Goal: Task Accomplishment & Management: Manage account settings

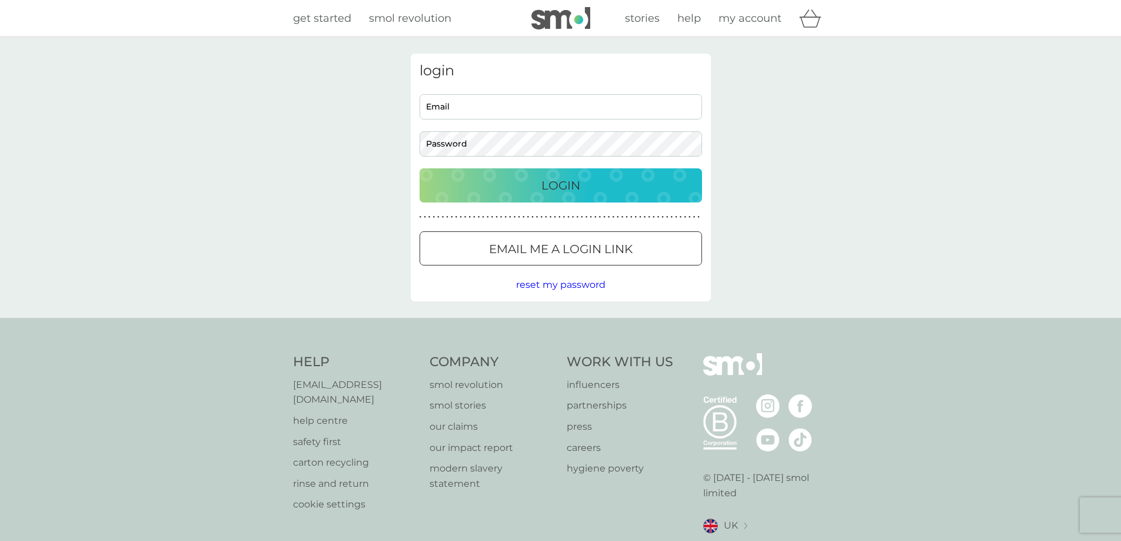
type input "[EMAIL_ADDRESS][DOMAIN_NAME]"
click at [498, 180] on div "Login" at bounding box center [560, 185] width 259 height 19
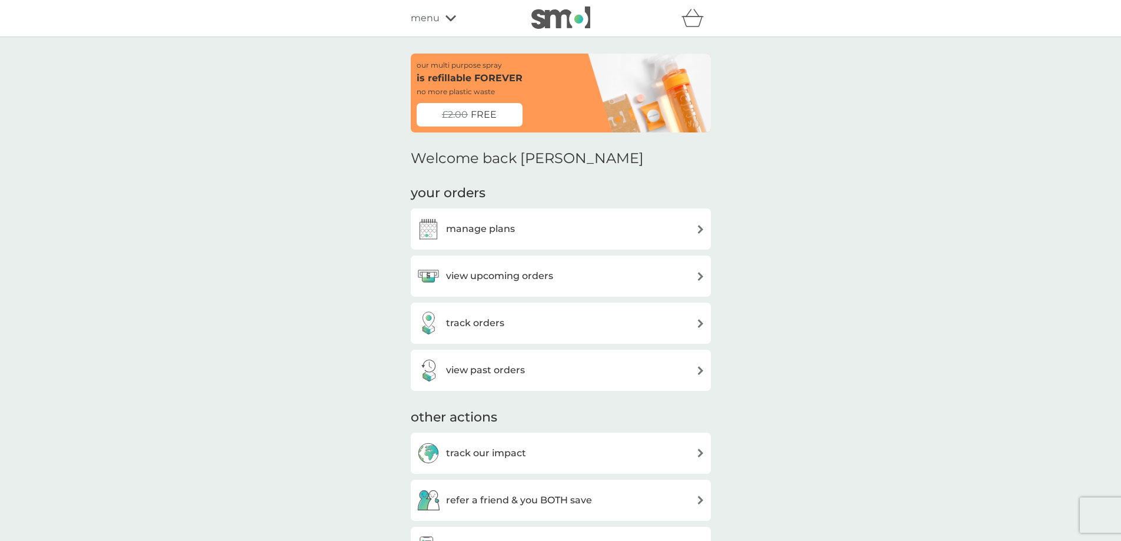
click at [624, 225] on div "manage plans" at bounding box center [561, 229] width 288 height 24
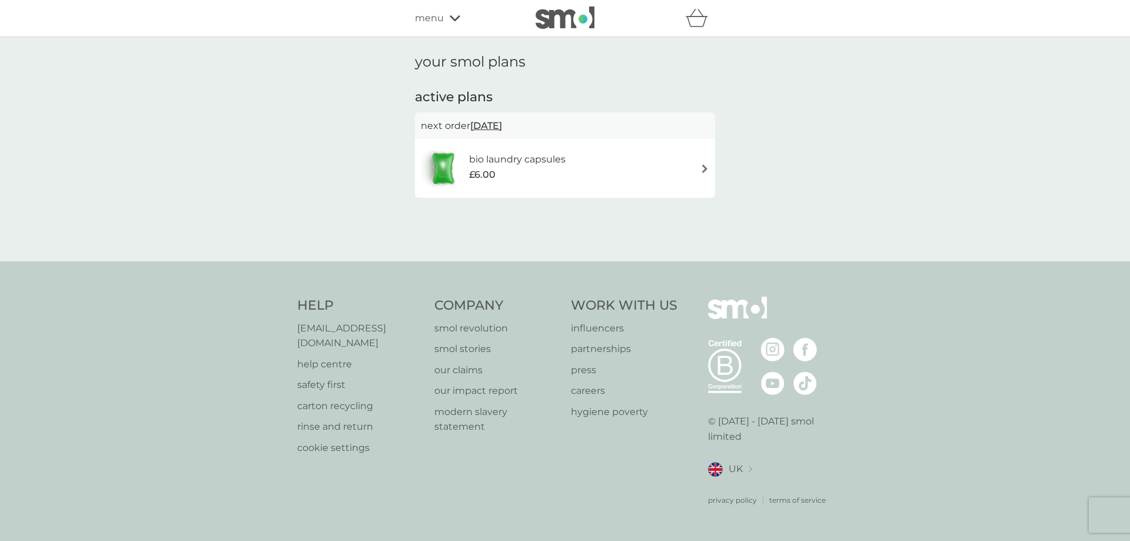
click at [703, 167] on img at bounding box center [704, 168] width 9 height 9
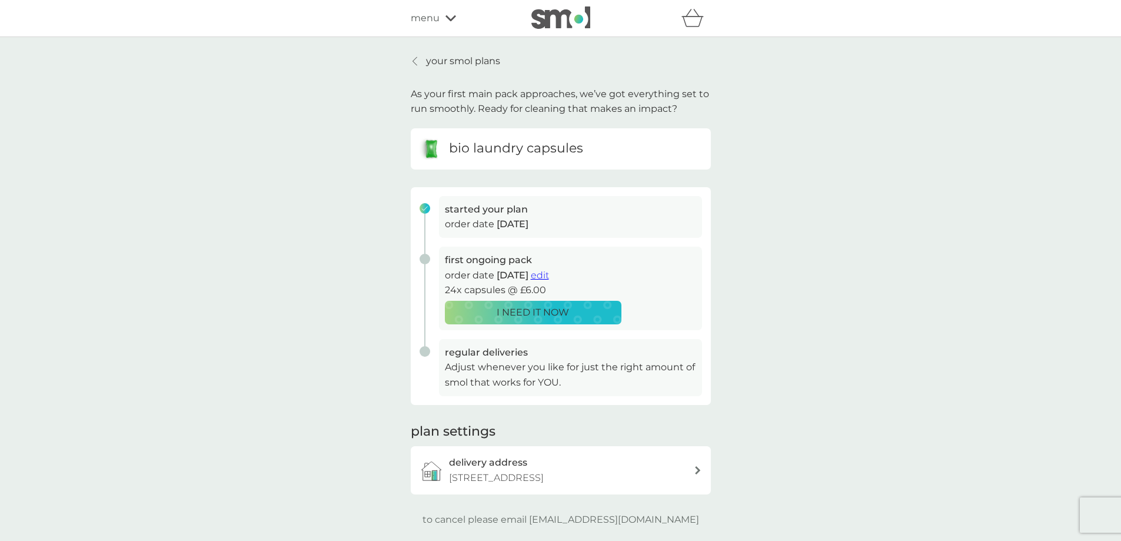
click at [549, 274] on span "edit" at bounding box center [540, 275] width 18 height 11
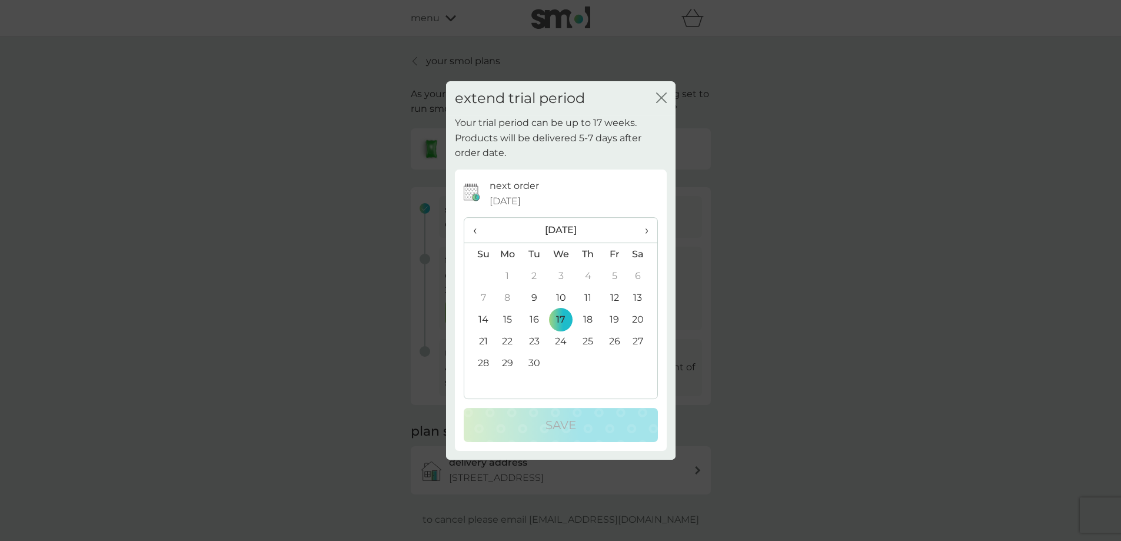
click at [658, 104] on button "close" at bounding box center [661, 98] width 11 height 12
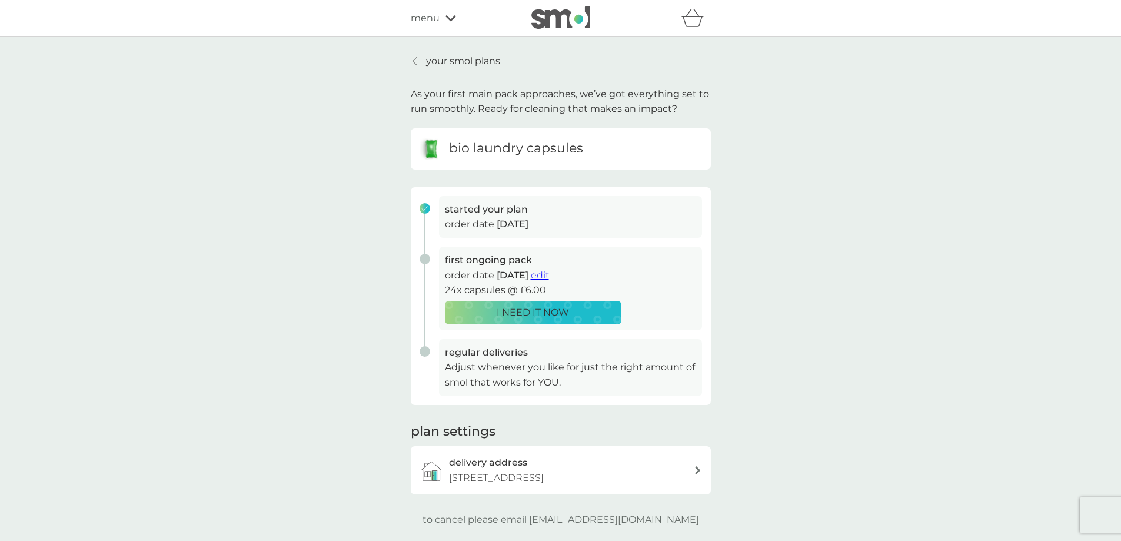
scroll to position [118, 0]
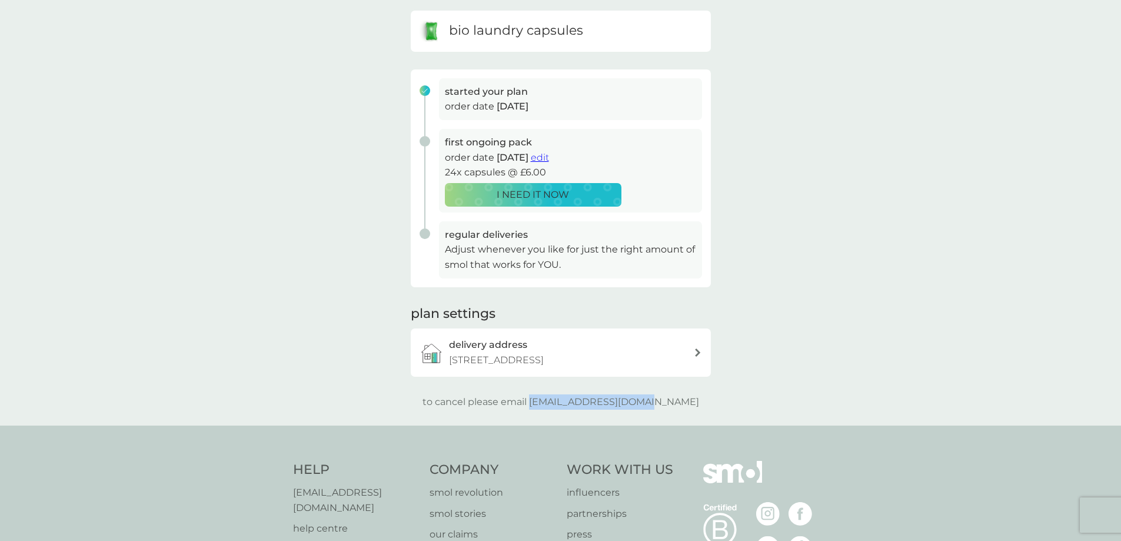
drag, startPoint x: 684, startPoint y: 415, endPoint x: 557, endPoint y: 414, distance: 127.7
click at [557, 410] on div "to cancel please email [EMAIL_ADDRESS][DOMAIN_NAME]" at bounding box center [561, 401] width 300 height 15
copy p "[EMAIL_ADDRESS][DOMAIN_NAME]"
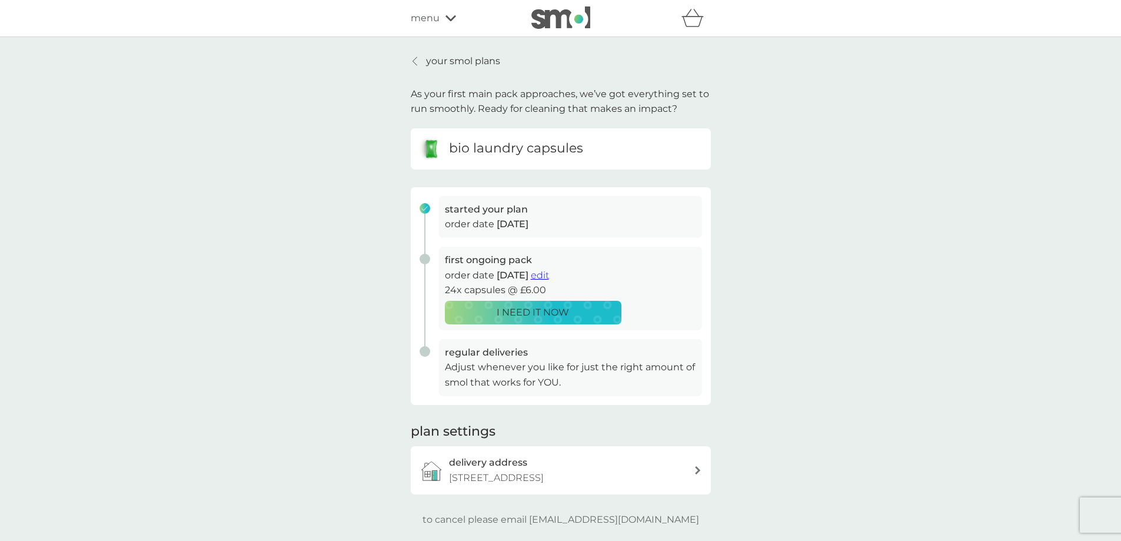
click at [445, 16] on icon at bounding box center [450, 18] width 11 height 7
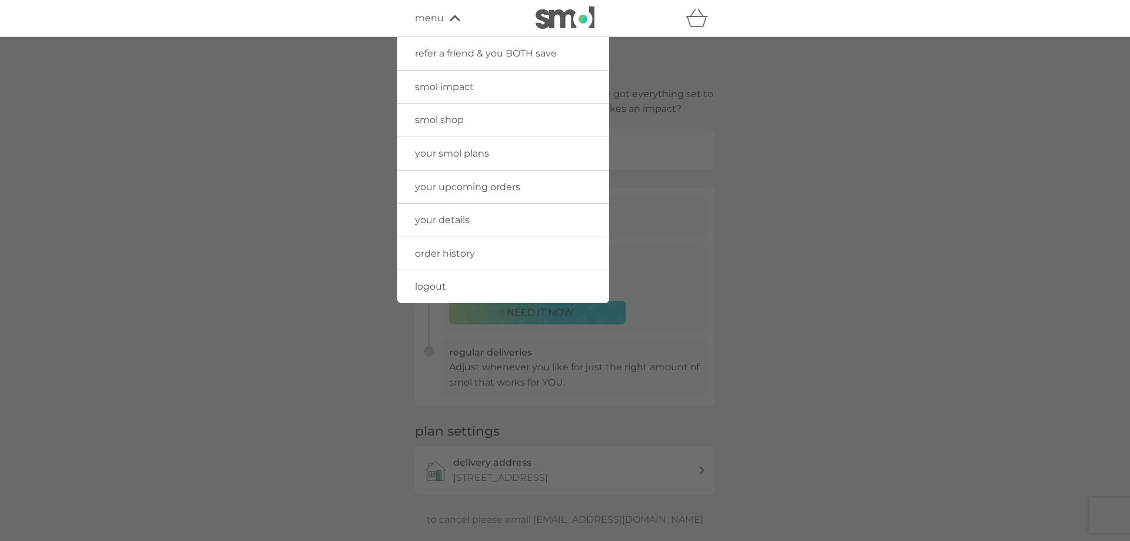
click at [114, 108] on div at bounding box center [565, 307] width 1130 height 541
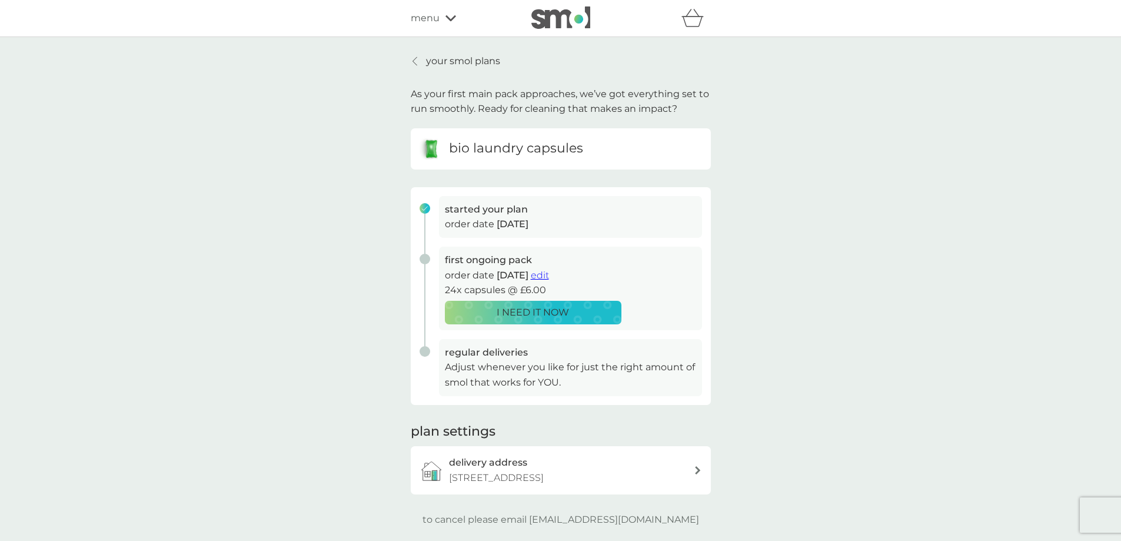
click at [549, 273] on span "edit" at bounding box center [540, 275] width 18 height 11
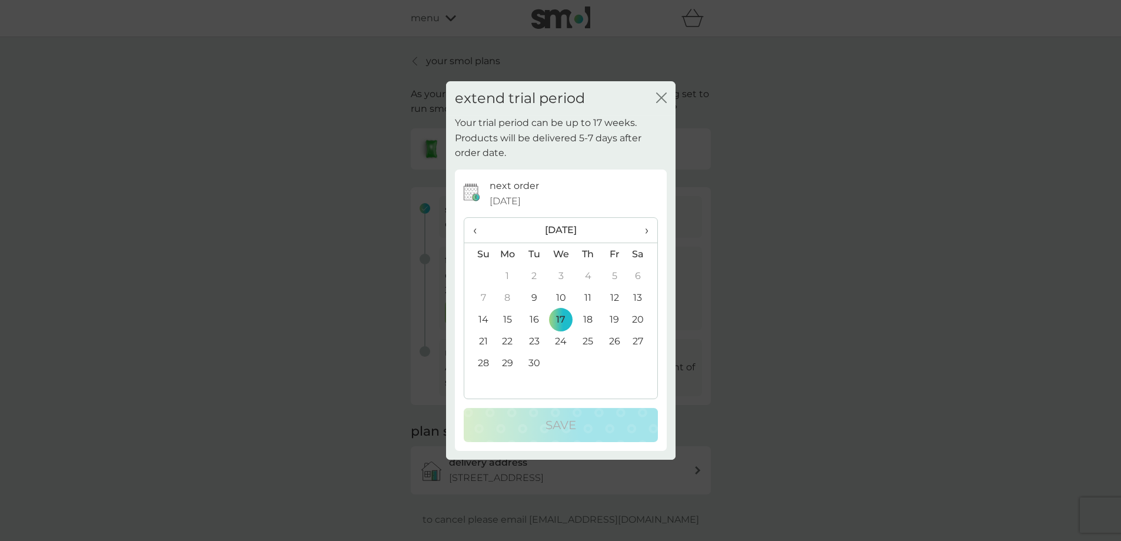
click at [663, 94] on icon "close" at bounding box center [661, 97] width 11 height 11
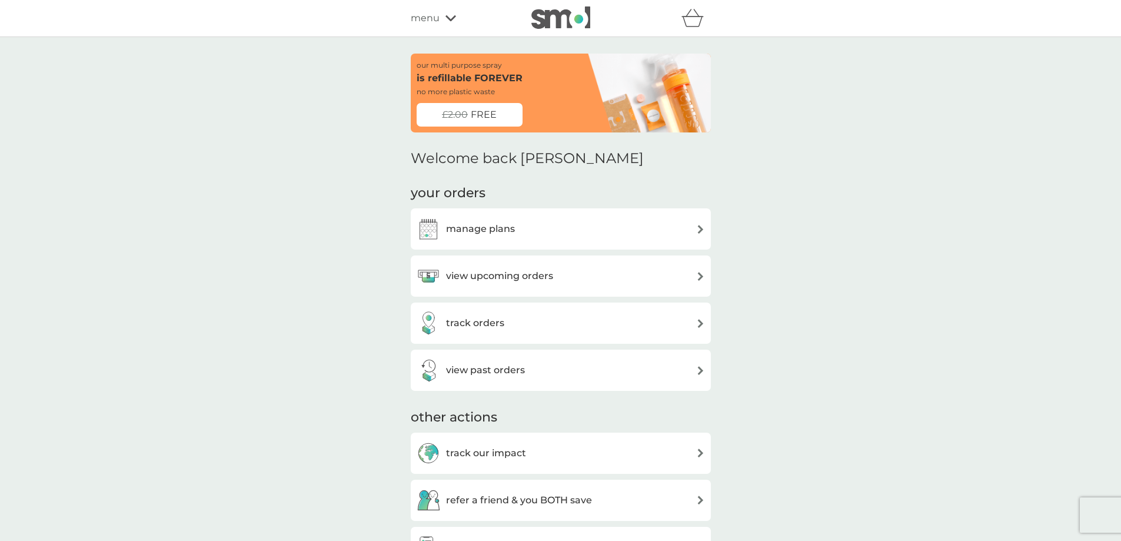
click at [695, 233] on div "manage plans" at bounding box center [561, 229] width 288 height 24
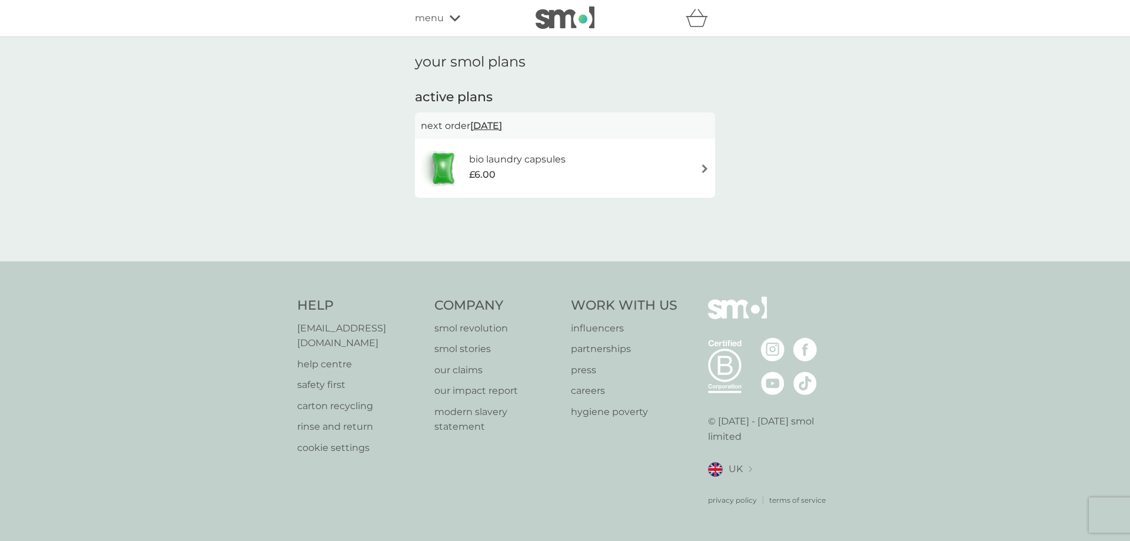
click at [696, 170] on div "bio laundry capsules £6.00" at bounding box center [565, 168] width 288 height 41
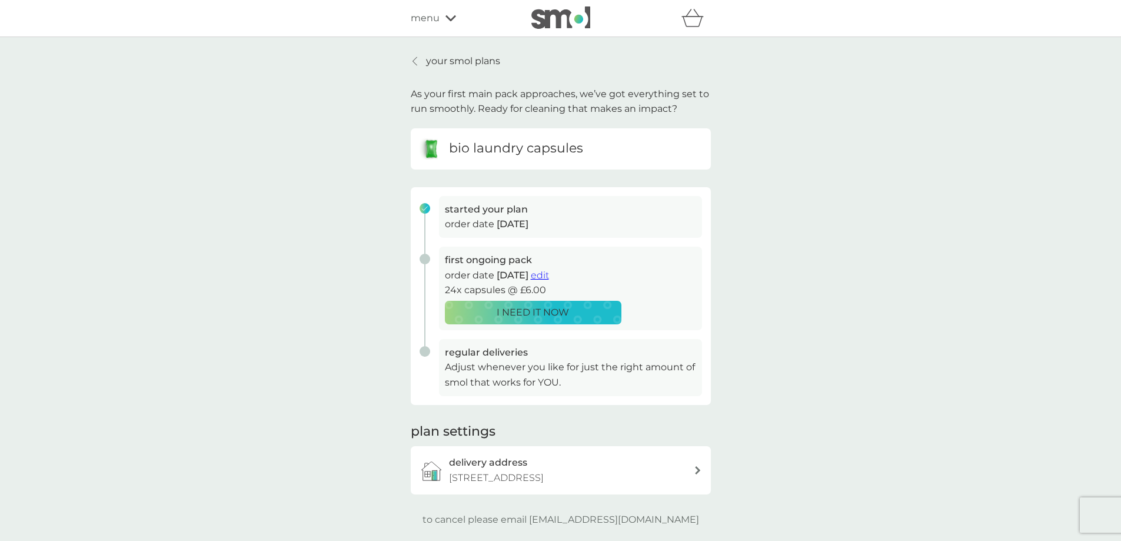
click at [433, 57] on p "your smol plans" at bounding box center [463, 61] width 74 height 15
click at [415, 59] on icon at bounding box center [415, 61] width 4 height 8
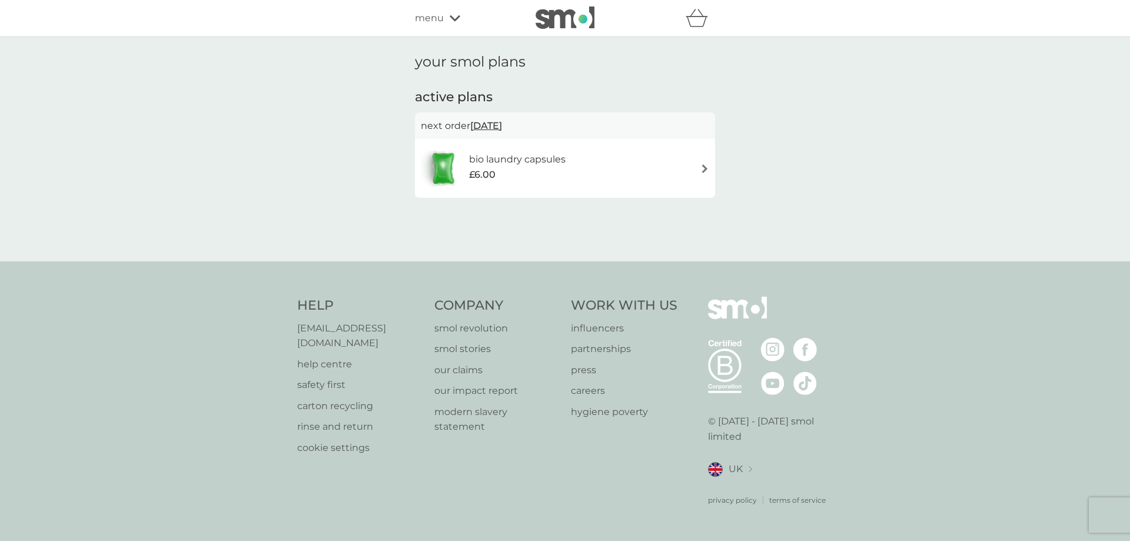
click at [454, 19] on icon at bounding box center [455, 18] width 11 height 6
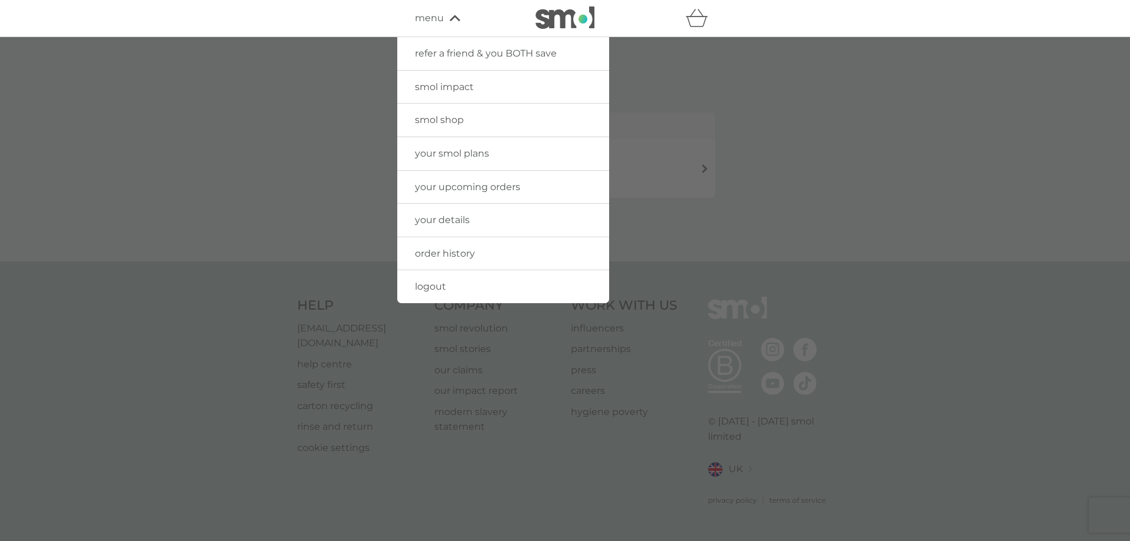
click at [437, 224] on span "your details" at bounding box center [442, 219] width 55 height 11
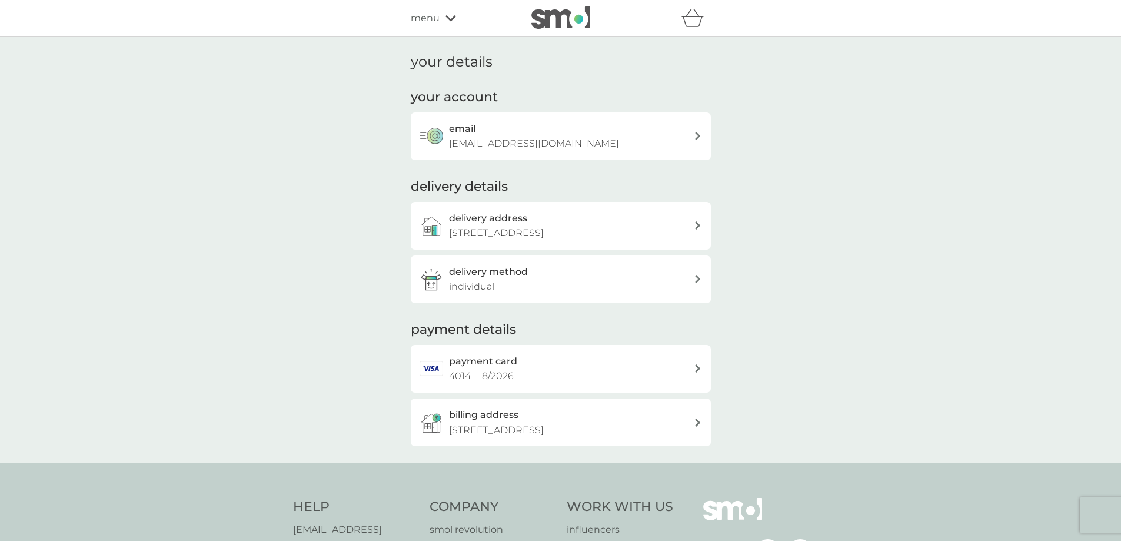
click at [700, 373] on icon at bounding box center [698, 368] width 6 height 8
click at [454, 122] on h3 "email" at bounding box center [462, 128] width 26 height 15
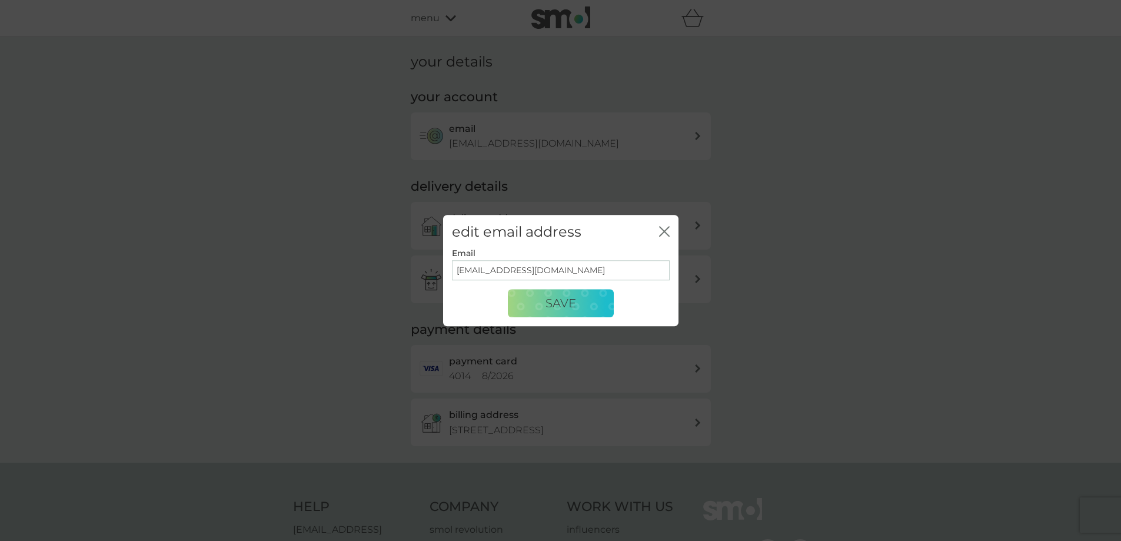
click at [668, 229] on icon "close" at bounding box center [664, 231] width 11 height 11
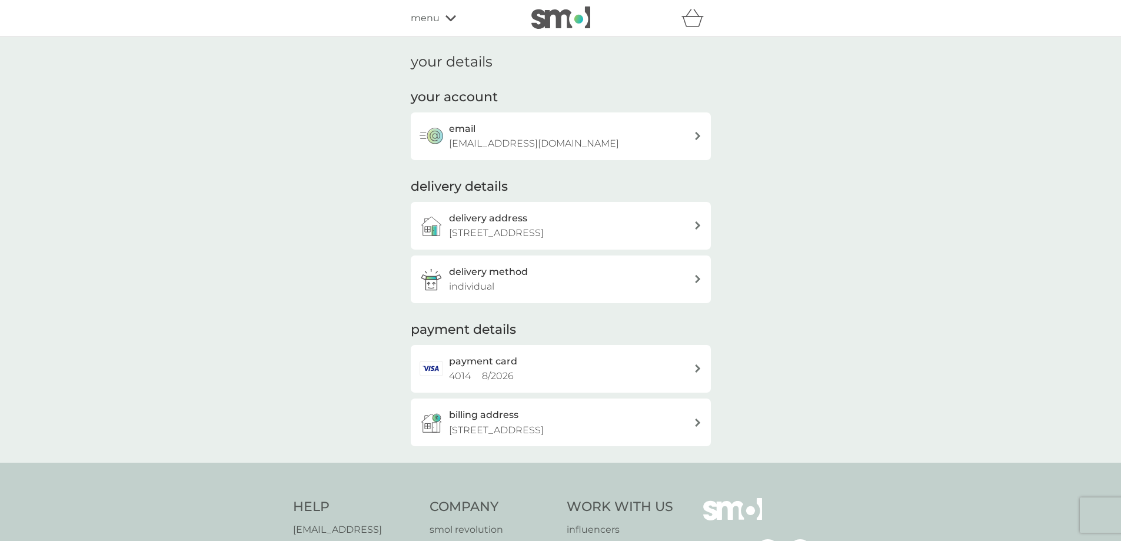
click at [445, 18] on icon at bounding box center [450, 18] width 11 height 7
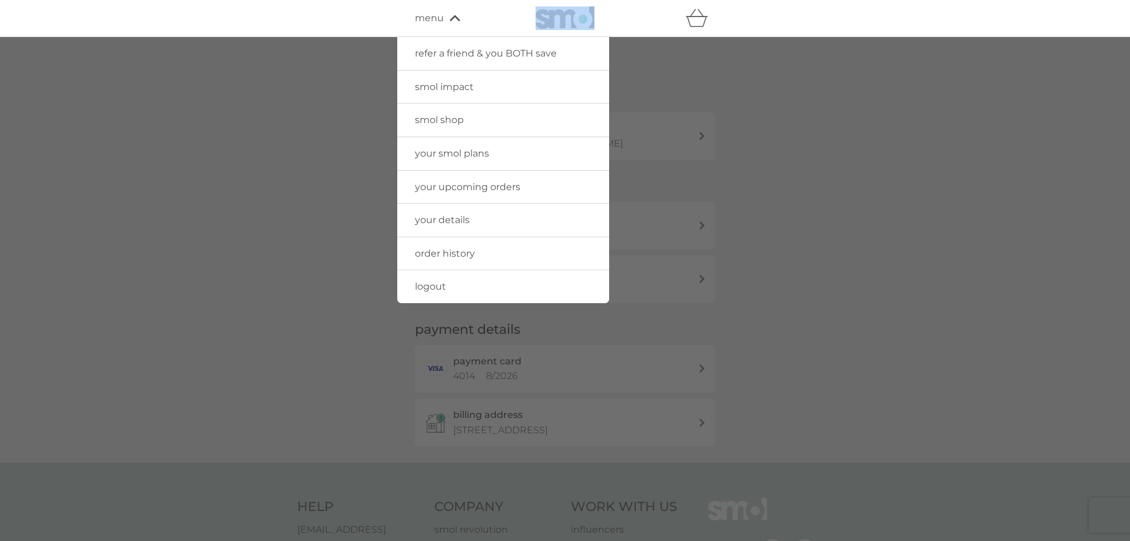
click at [455, 254] on span "order history" at bounding box center [445, 253] width 60 height 11
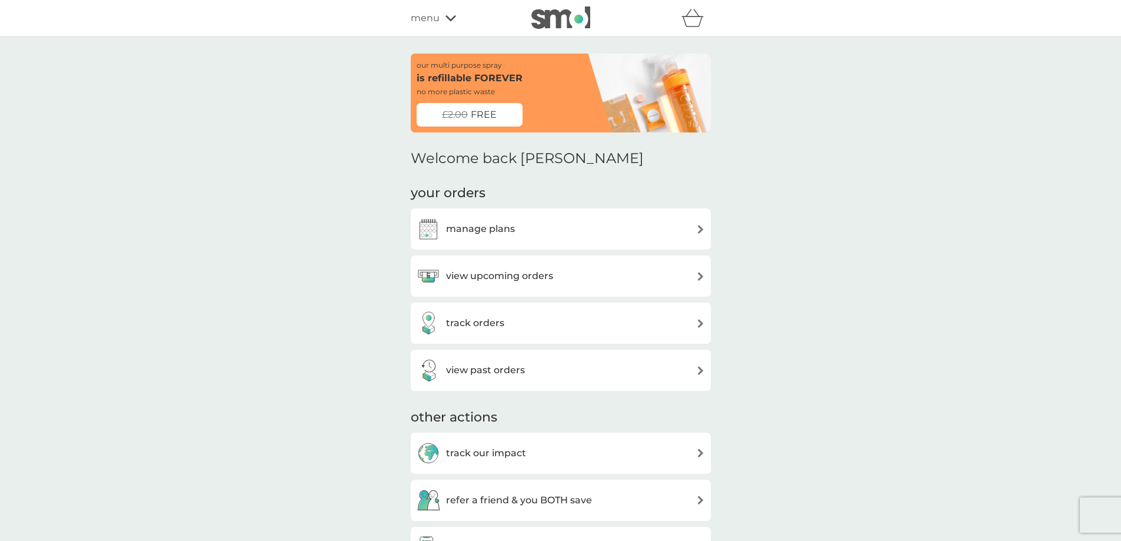
click at [447, 18] on icon at bounding box center [450, 18] width 11 height 6
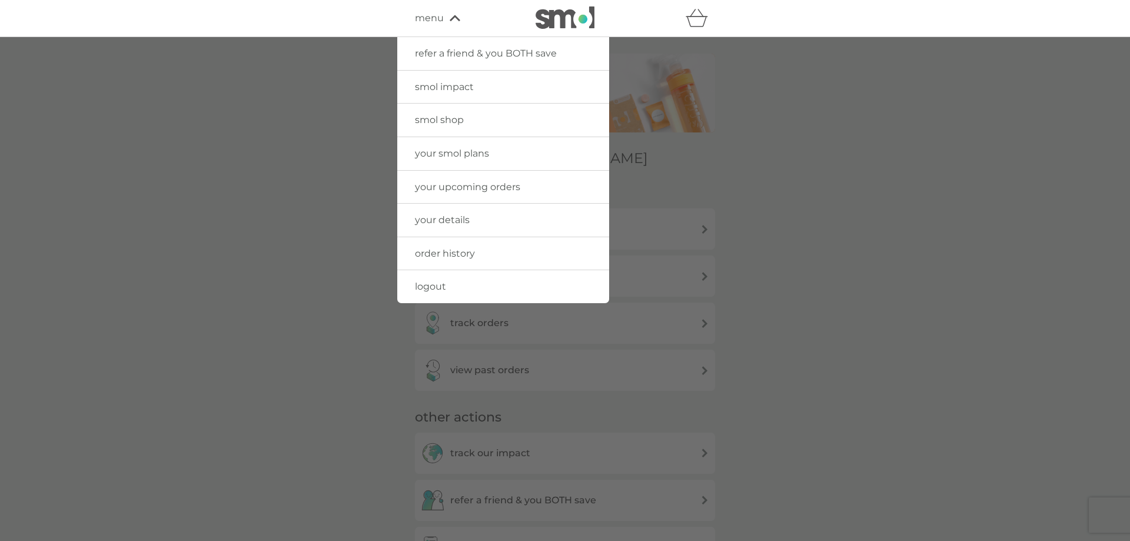
click at [463, 159] on link "your smol plans" at bounding box center [503, 153] width 212 height 33
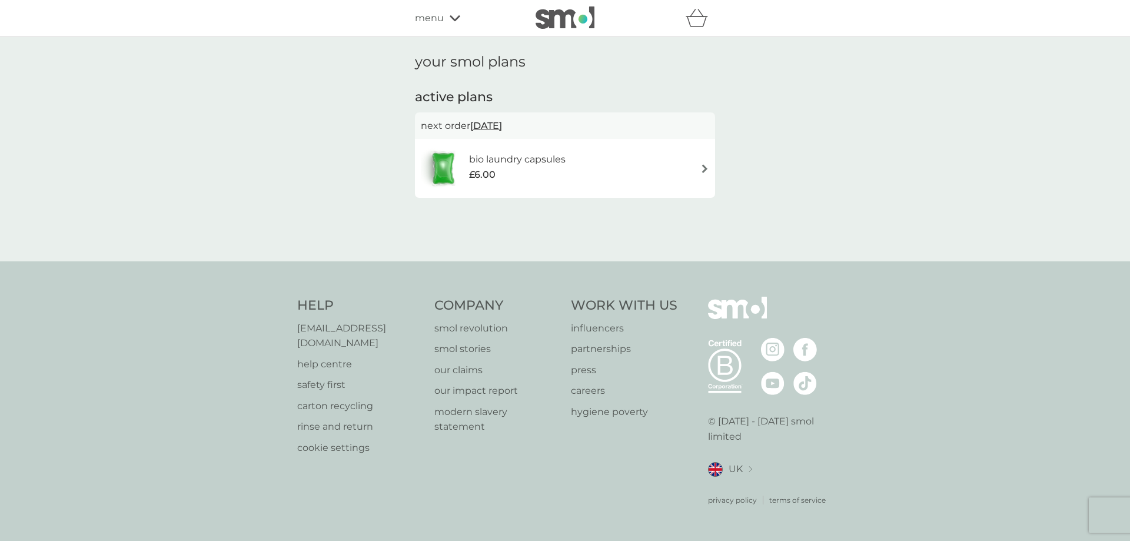
click at [504, 165] on h6 "bio laundry capsules" at bounding box center [517, 159] width 97 height 15
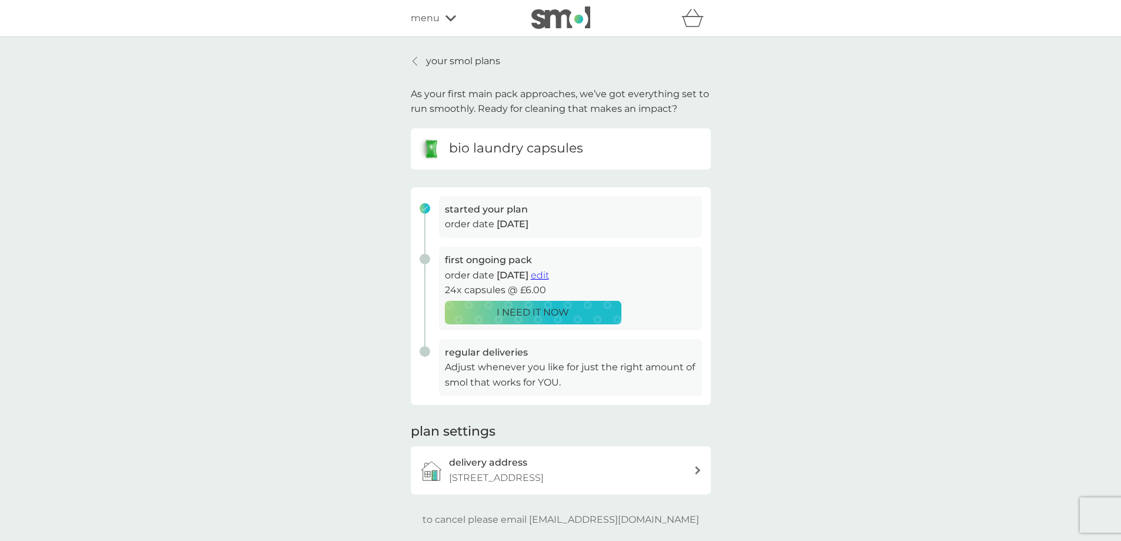
click at [549, 276] on span "edit" at bounding box center [540, 275] width 18 height 11
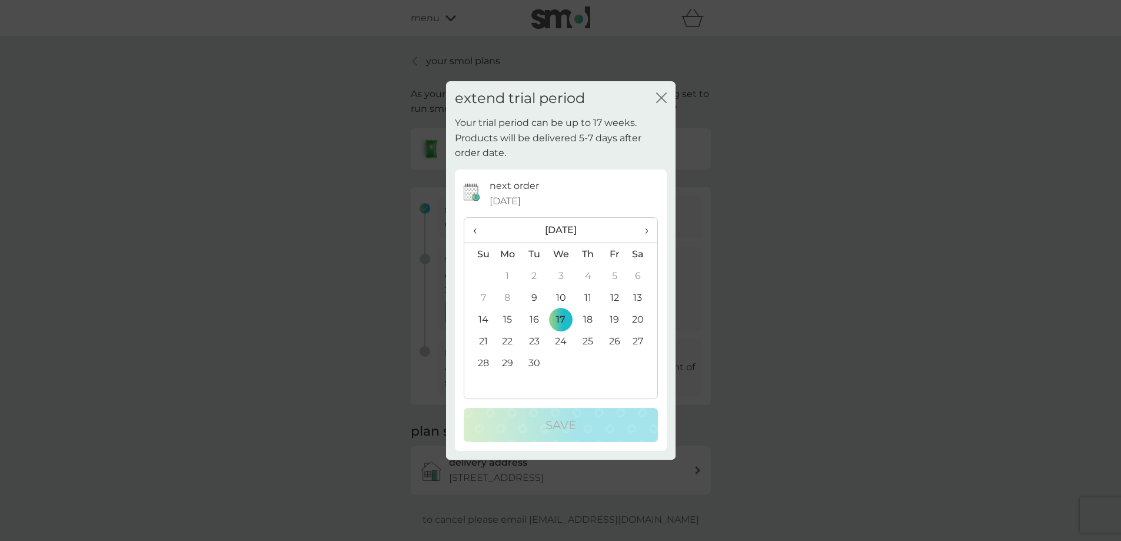
click at [663, 96] on icon "close" at bounding box center [663, 97] width 5 height 9
